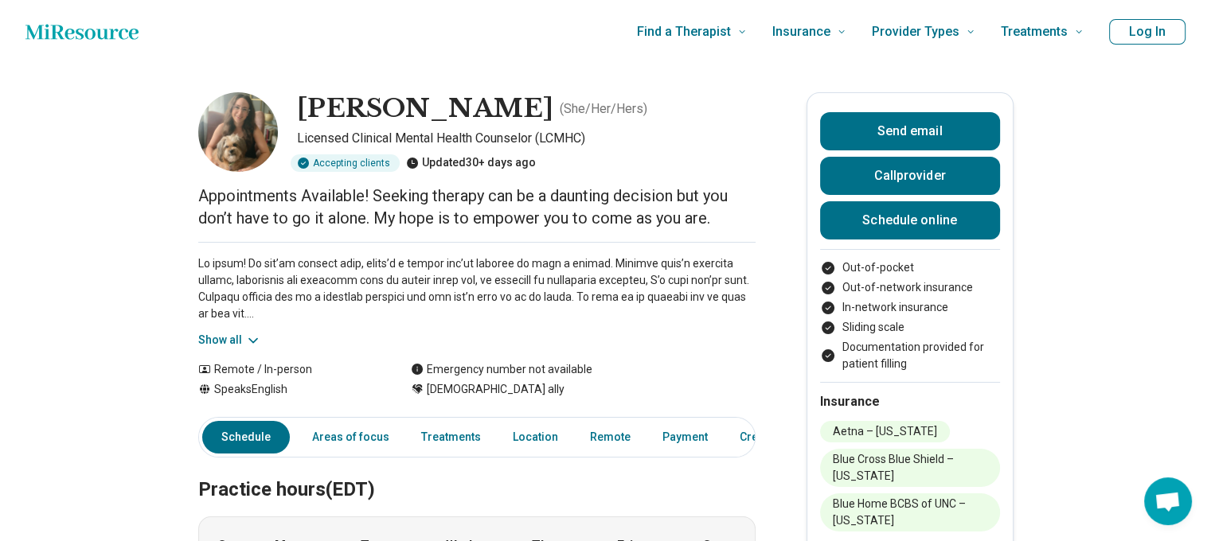
click at [249, 343] on icon at bounding box center [253, 341] width 16 height 16
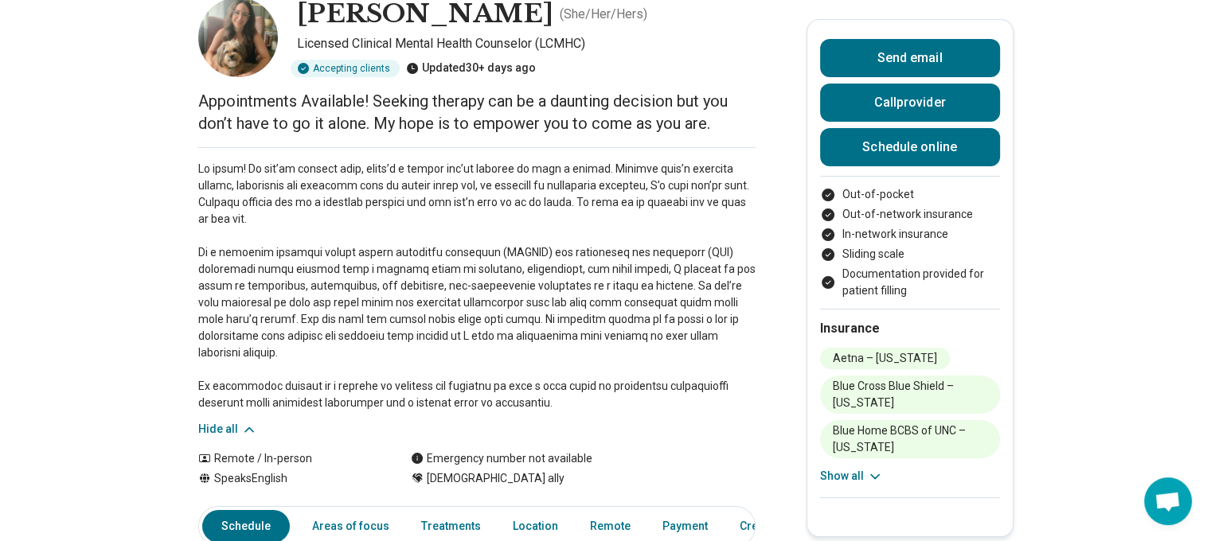
scroll to position [88, 0]
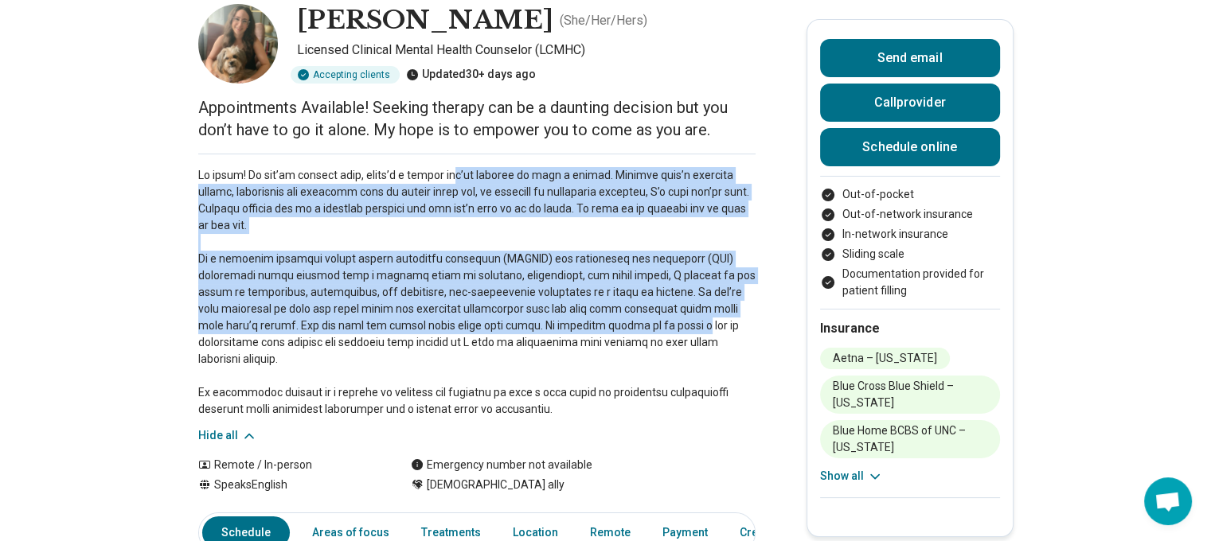
drag, startPoint x: 445, startPoint y: 175, endPoint x: 546, endPoint y: 333, distance: 187.9
click at [546, 333] on p at bounding box center [476, 292] width 557 height 251
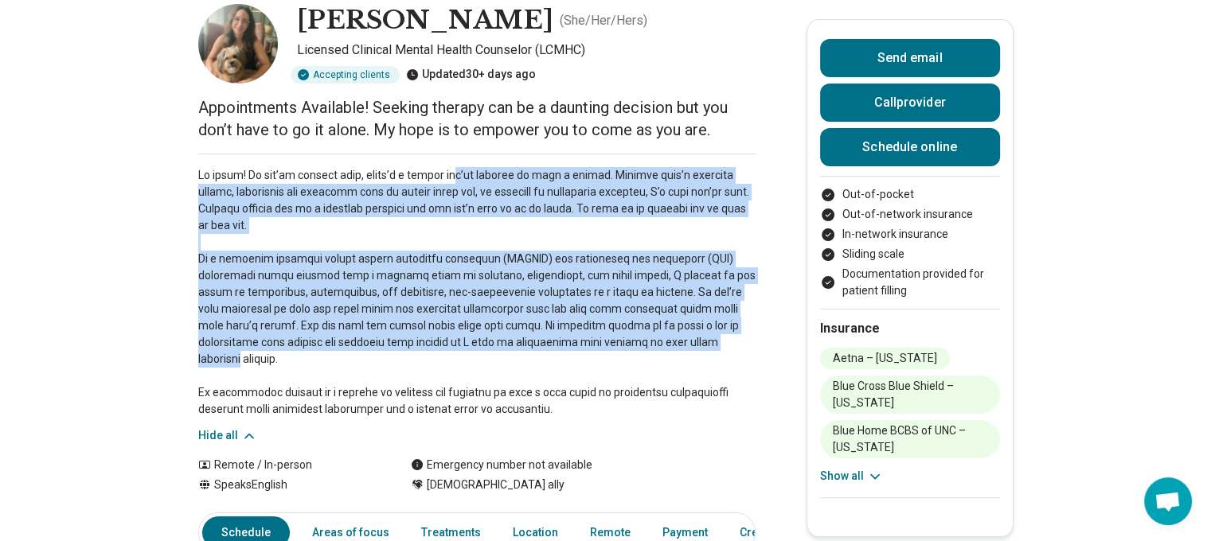
click at [546, 333] on p at bounding box center [476, 292] width 557 height 251
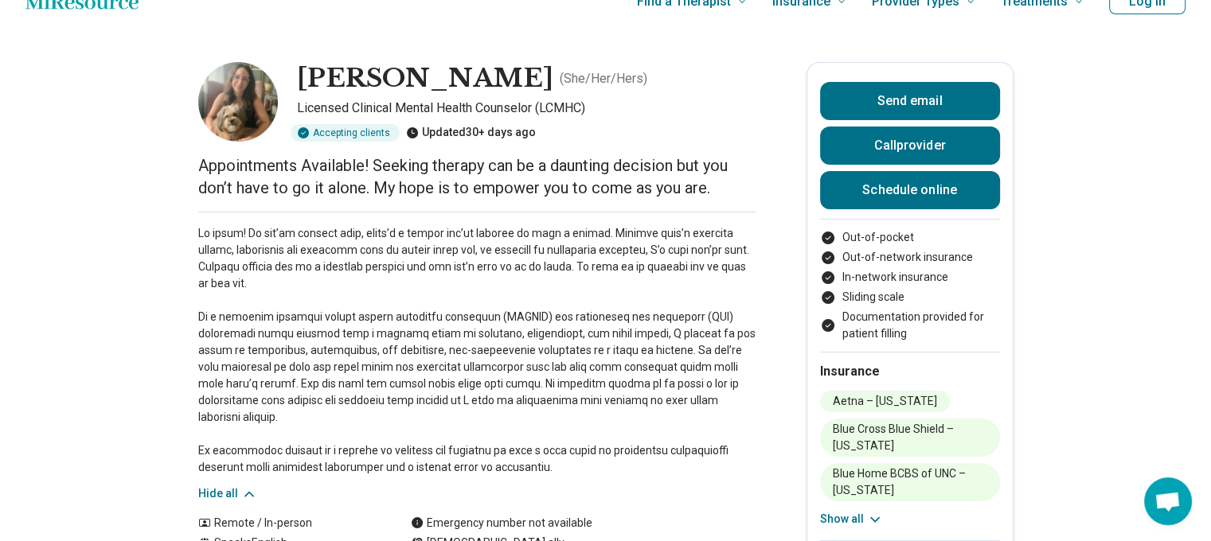
scroll to position [0, 0]
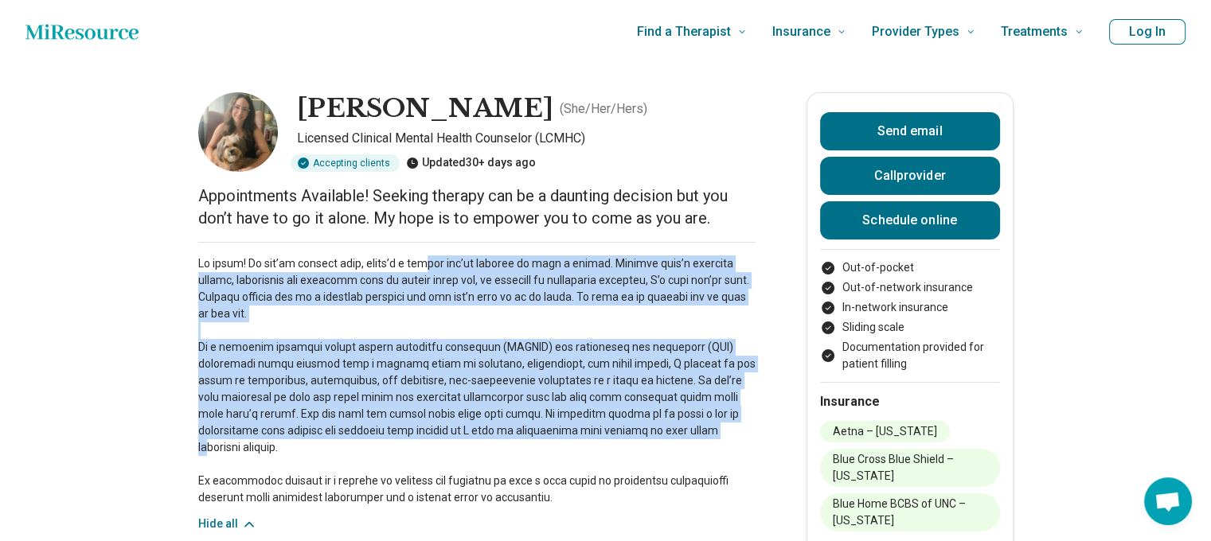
drag, startPoint x: 417, startPoint y: 269, endPoint x: 528, endPoint y: 451, distance: 213.6
click at [528, 451] on p at bounding box center [476, 380] width 557 height 251
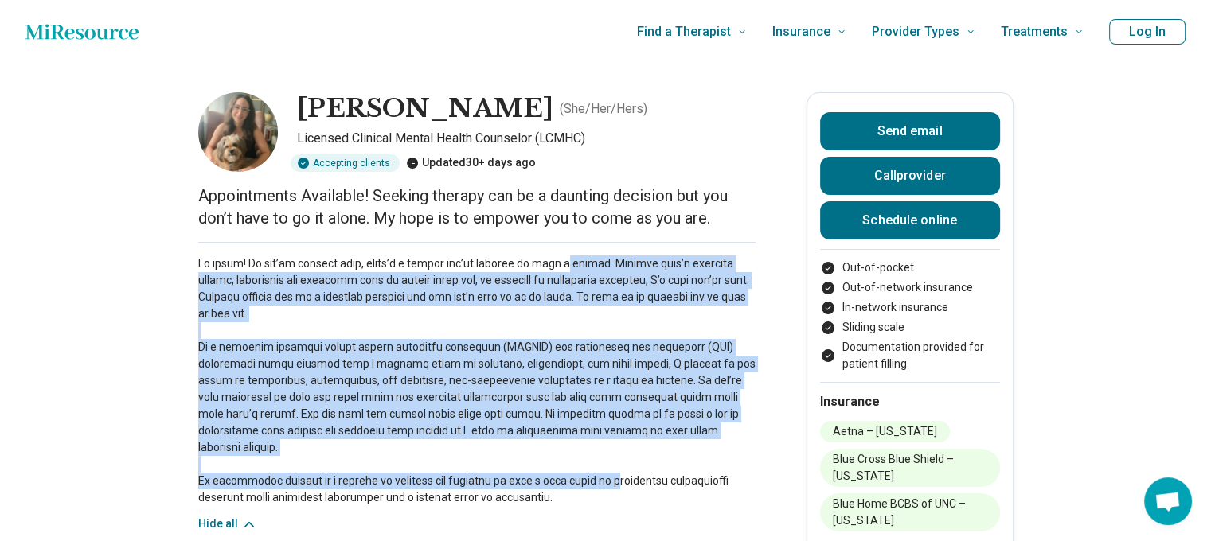
drag, startPoint x: 554, startPoint y: 248, endPoint x: 633, endPoint y: 474, distance: 238.6
click at [633, 474] on div "Hide all" at bounding box center [476, 387] width 557 height 291
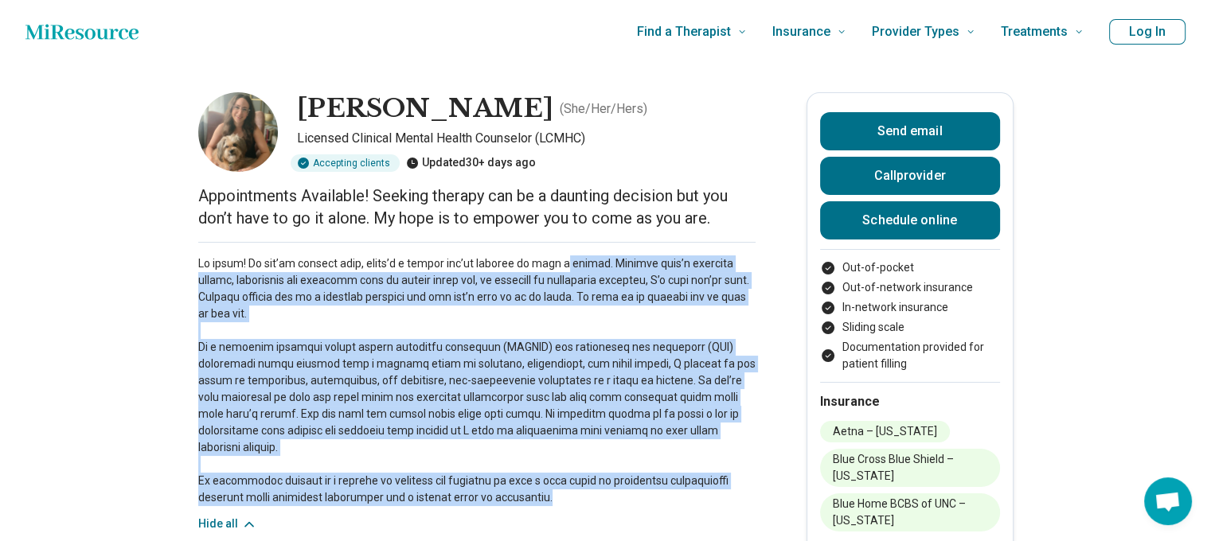
click at [633, 474] on p at bounding box center [476, 380] width 557 height 251
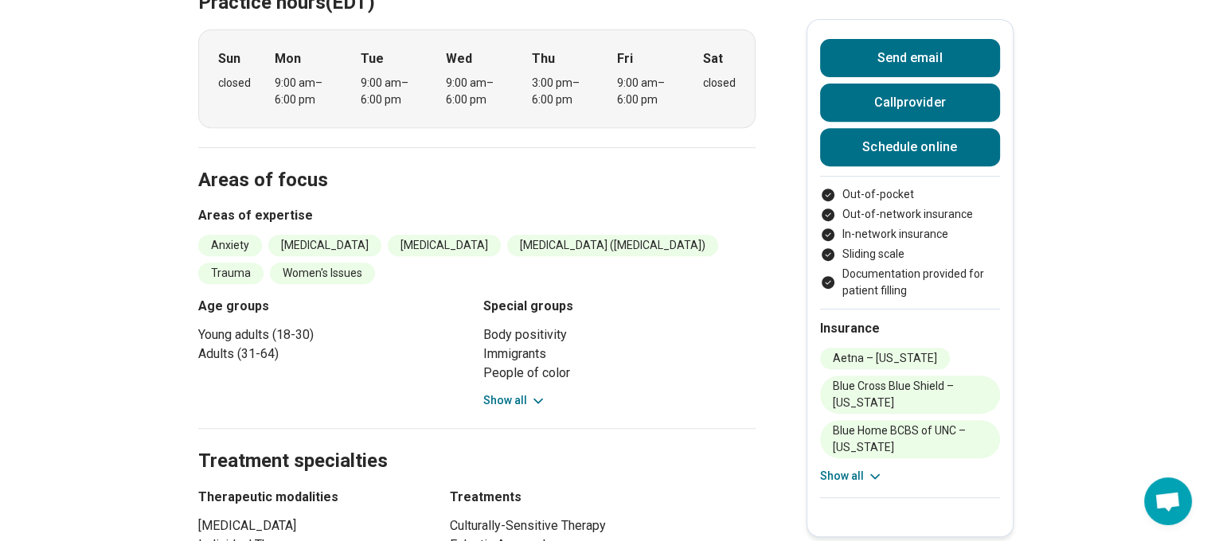
scroll to position [677, 12]
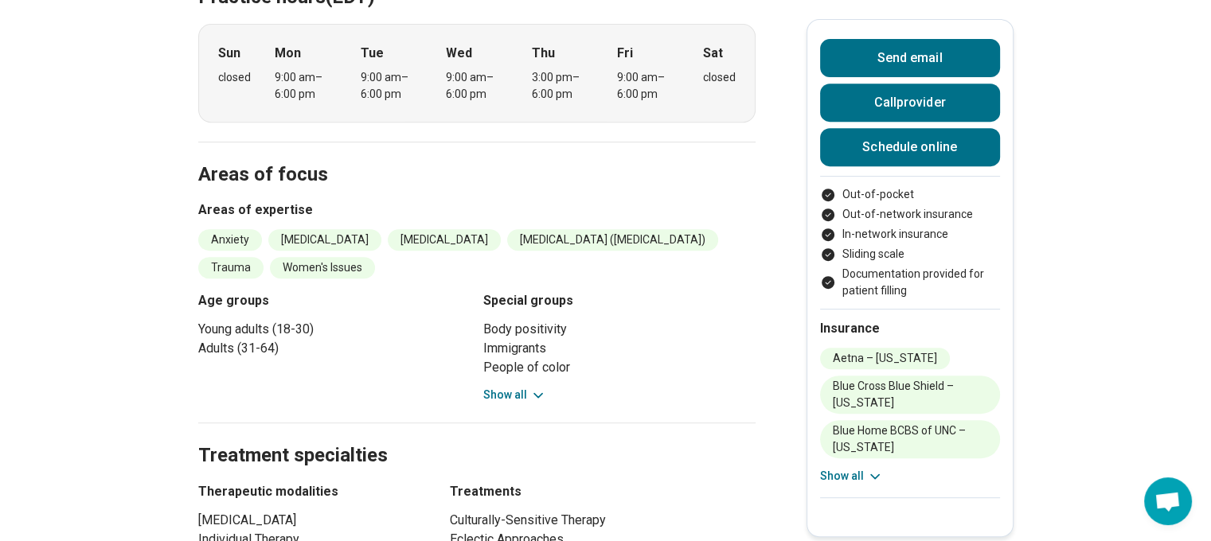
click at [505, 387] on button "Show all" at bounding box center [514, 395] width 63 height 17
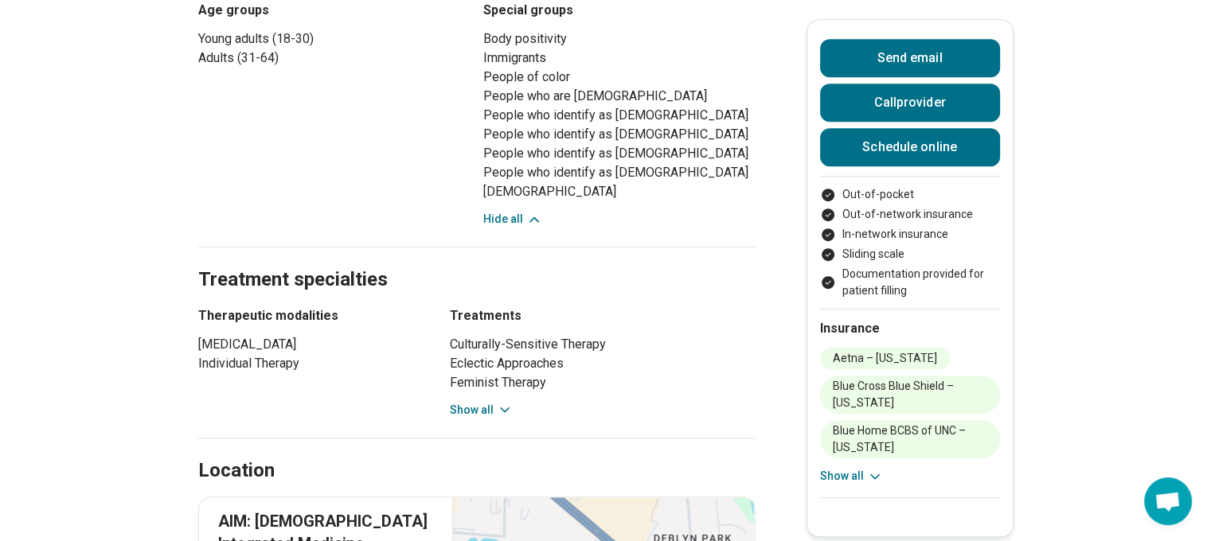
scroll to position [981, 12]
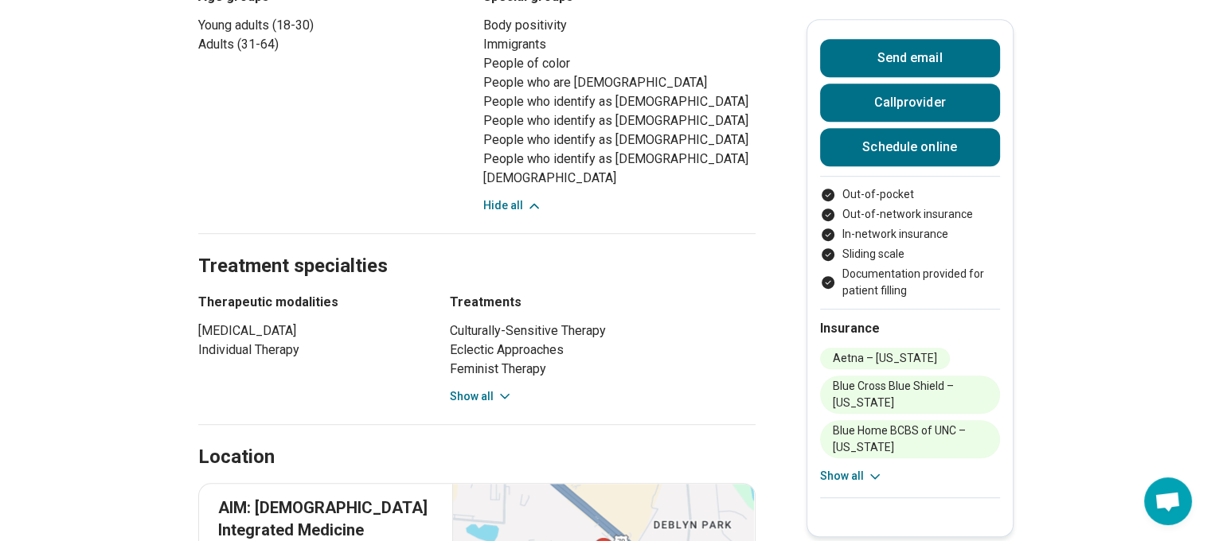
click at [497, 388] on icon at bounding box center [505, 396] width 16 height 16
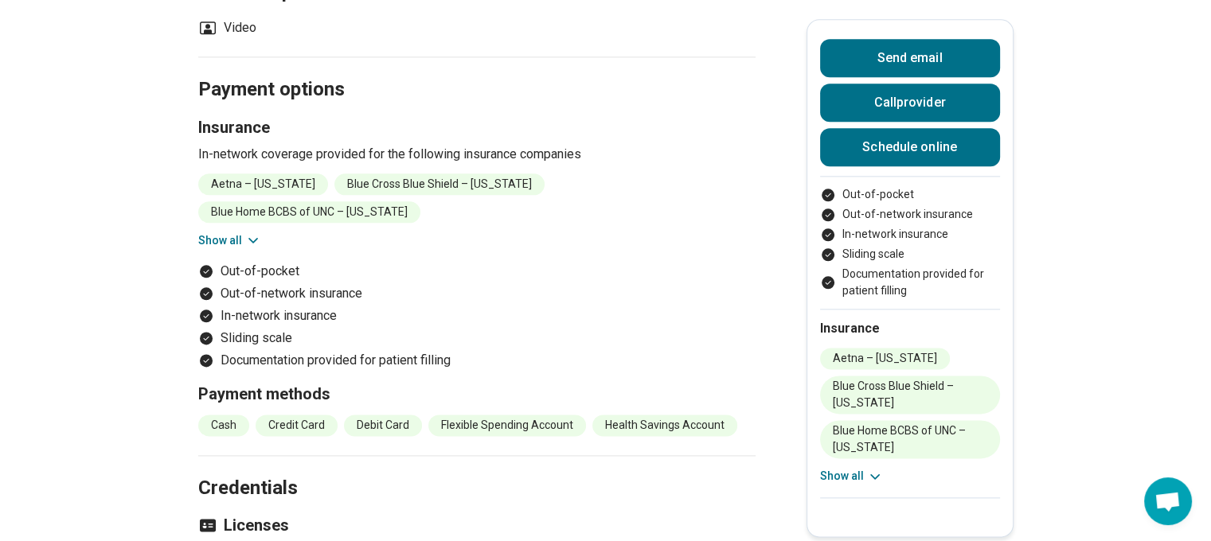
scroll to position [1945, 12]
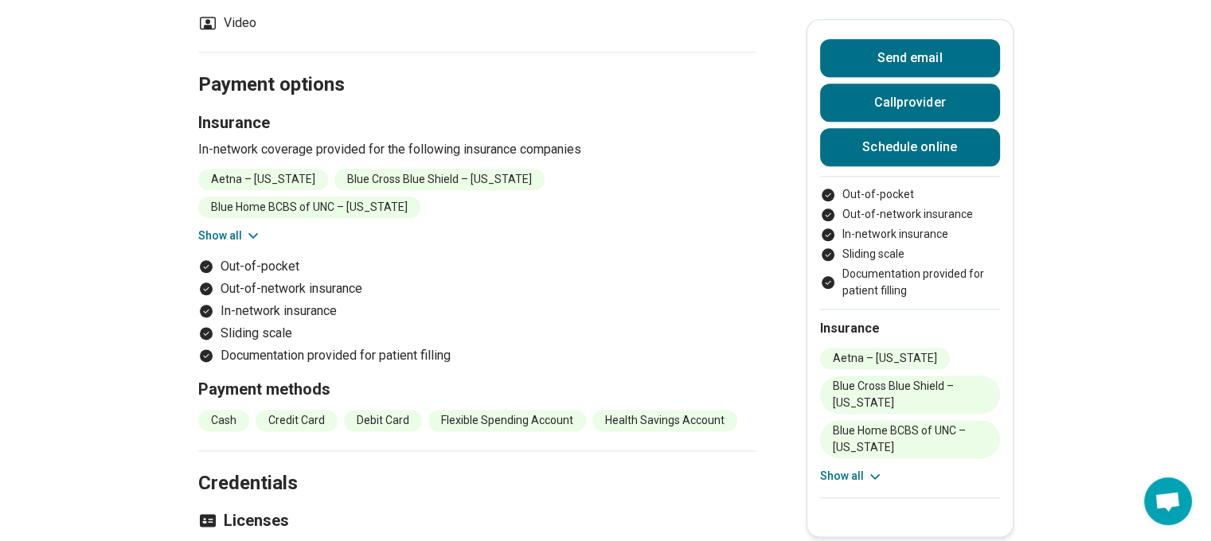
click at [245, 228] on icon at bounding box center [253, 236] width 16 height 16
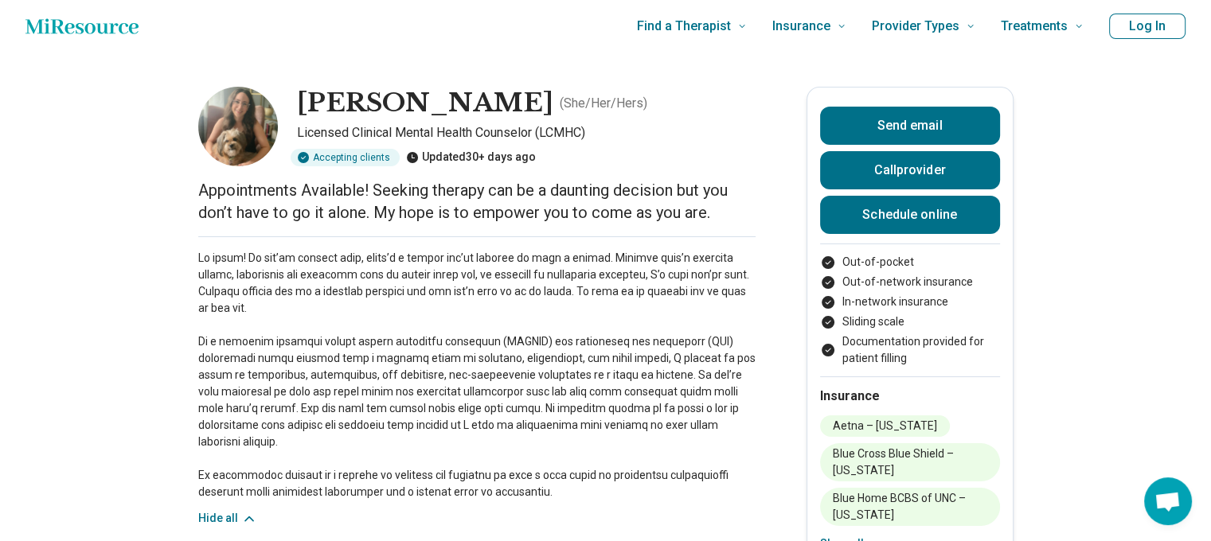
scroll to position [0, 12]
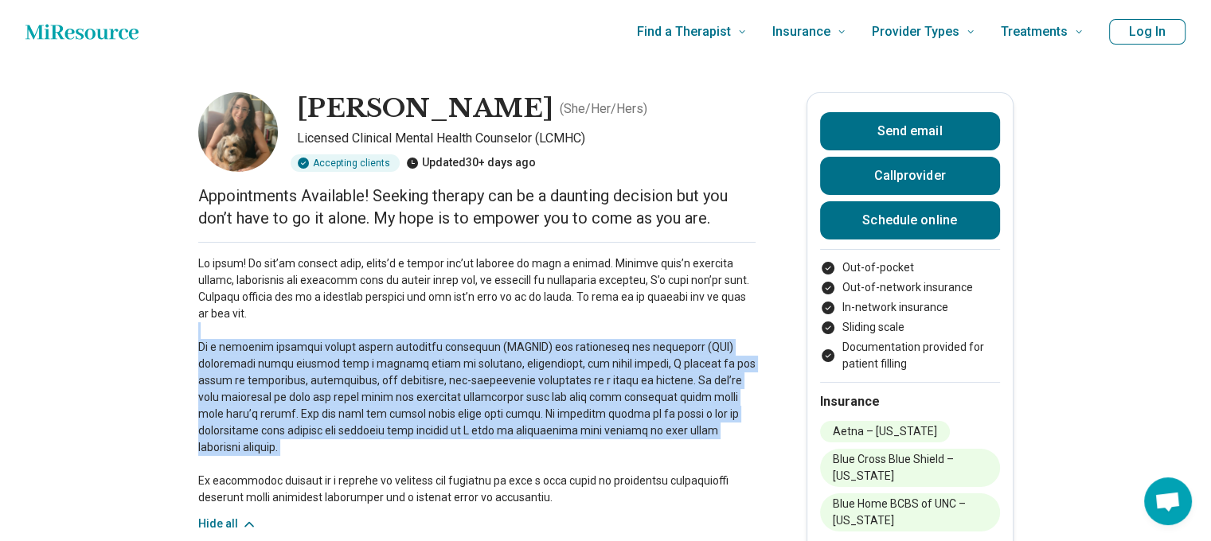
drag, startPoint x: 271, startPoint y: 326, endPoint x: 331, endPoint y: 452, distance: 140.3
click at [331, 452] on p at bounding box center [476, 380] width 557 height 251
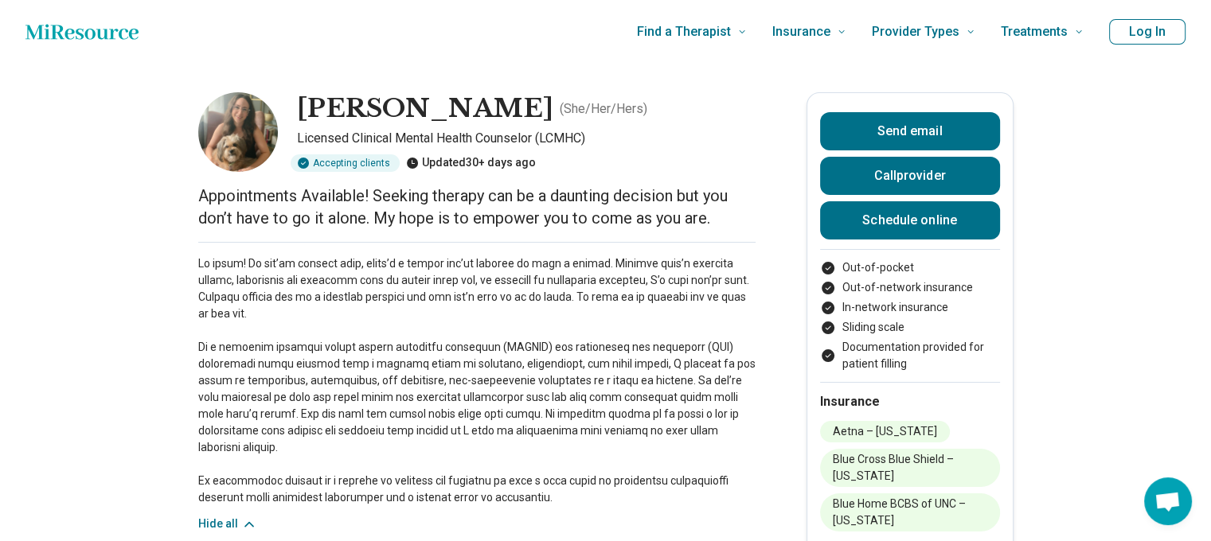
click at [337, 457] on p at bounding box center [476, 380] width 557 height 251
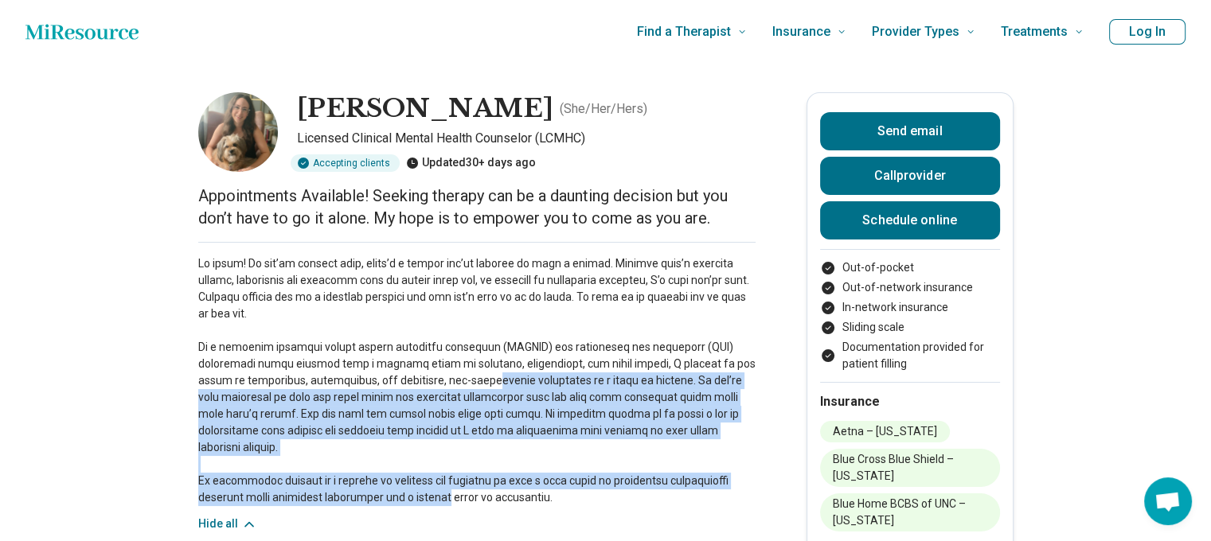
drag, startPoint x: 361, startPoint y: 381, endPoint x: 439, endPoint y: 483, distance: 128.8
click at [439, 483] on p at bounding box center [476, 380] width 557 height 251
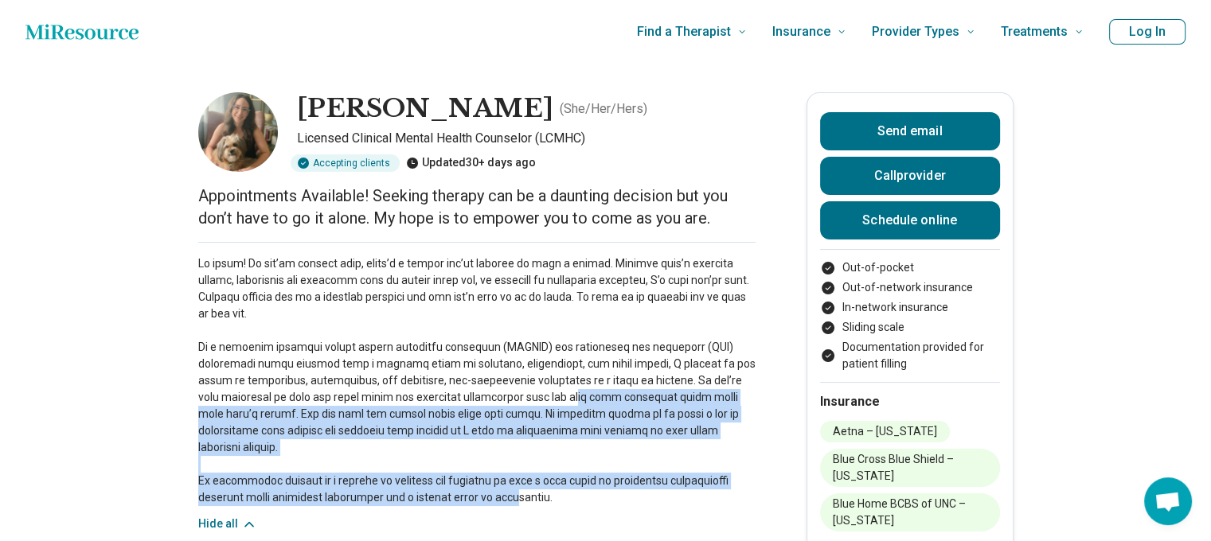
drag, startPoint x: 433, startPoint y: 390, endPoint x: 509, endPoint y: 483, distance: 120.5
click at [509, 483] on p at bounding box center [476, 380] width 557 height 251
